Goal: Check status: Check status

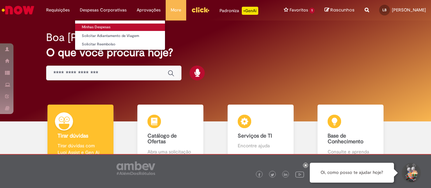
click at [98, 26] on link "Minhas Despesas" at bounding box center [120, 27] width 90 height 7
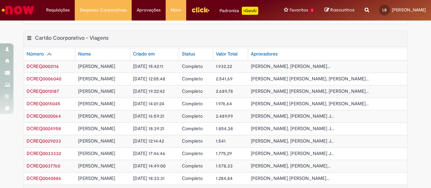
scroll to position [285, 0]
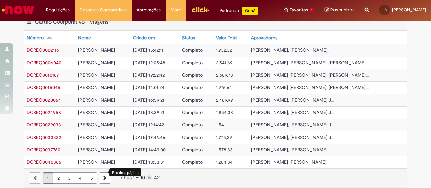
click at [99, 172] on link "Próxima página" at bounding box center [105, 177] width 12 height 11
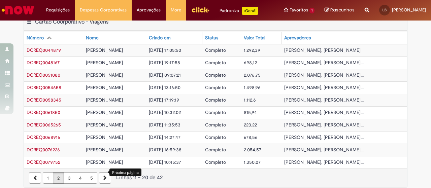
click at [99, 172] on link "Próxima página" at bounding box center [105, 177] width 12 height 11
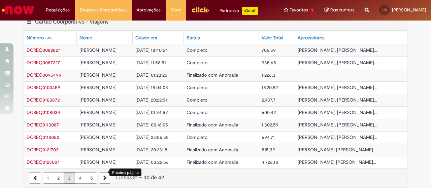
click at [99, 172] on link "Próxima página" at bounding box center [105, 177] width 12 height 11
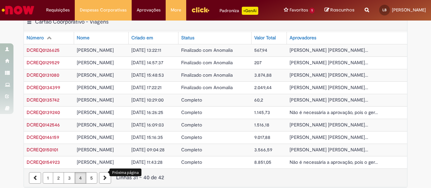
click at [99, 172] on link "Próxima página" at bounding box center [105, 177] width 12 height 11
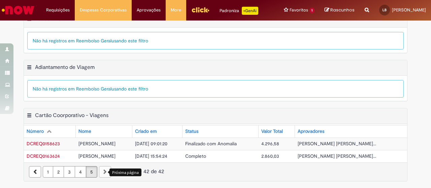
scroll to position [186, 0]
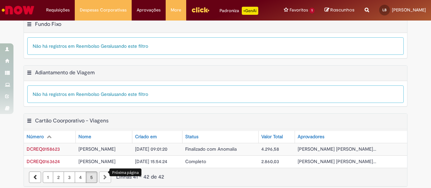
click at [42, 158] on span "DCREQ0163624" at bounding box center [43, 161] width 33 height 6
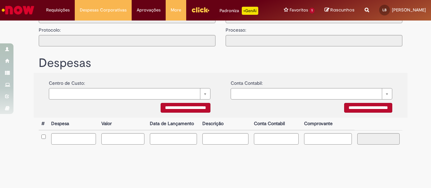
type input "**********"
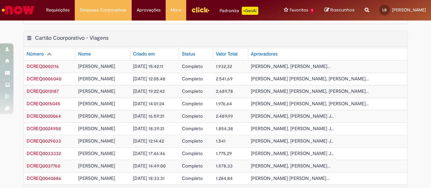
scroll to position [285, 0]
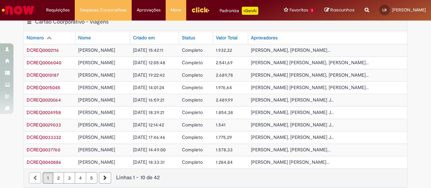
click at [87, 172] on link "5" at bounding box center [91, 177] width 11 height 11
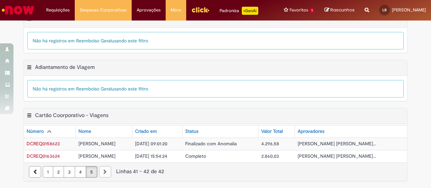
scroll to position [186, 0]
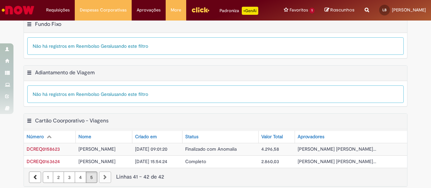
click at [103, 172] on div "paginação" at bounding box center [105, 177] width 12 height 11
